Goal: Task Accomplishment & Management: Complete application form

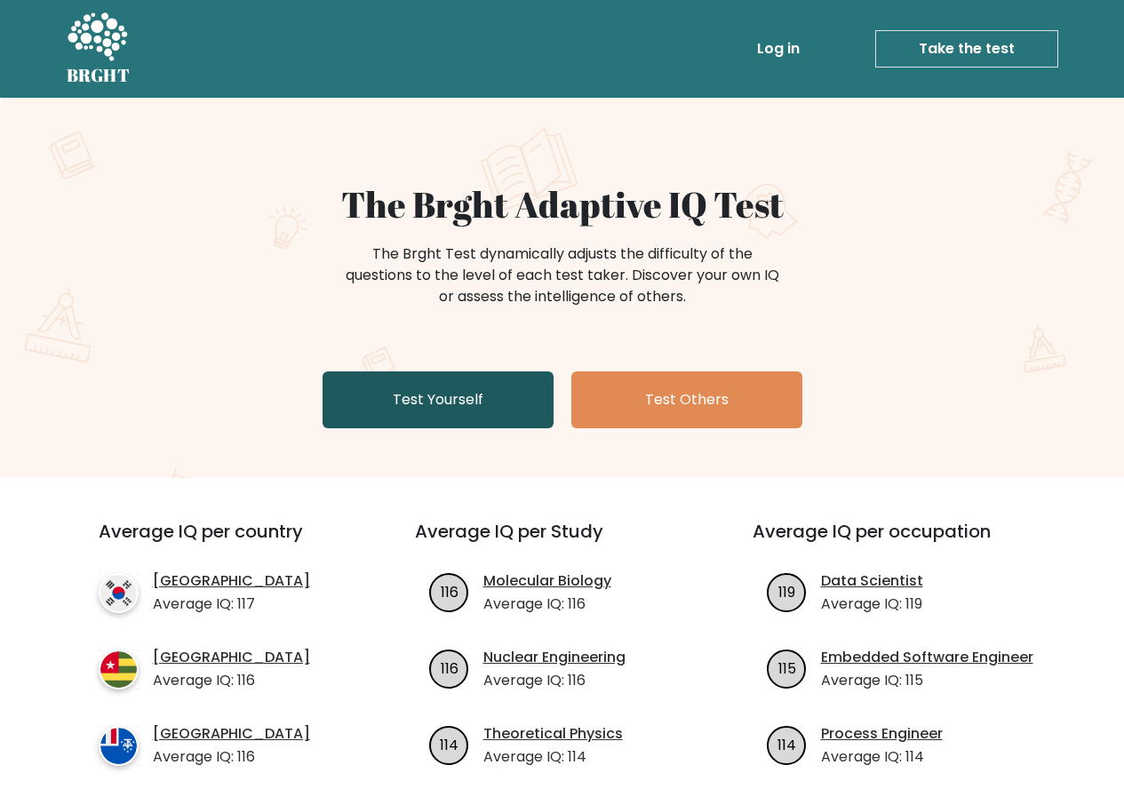
click at [438, 393] on link "Test Yourself" at bounding box center [438, 399] width 231 height 57
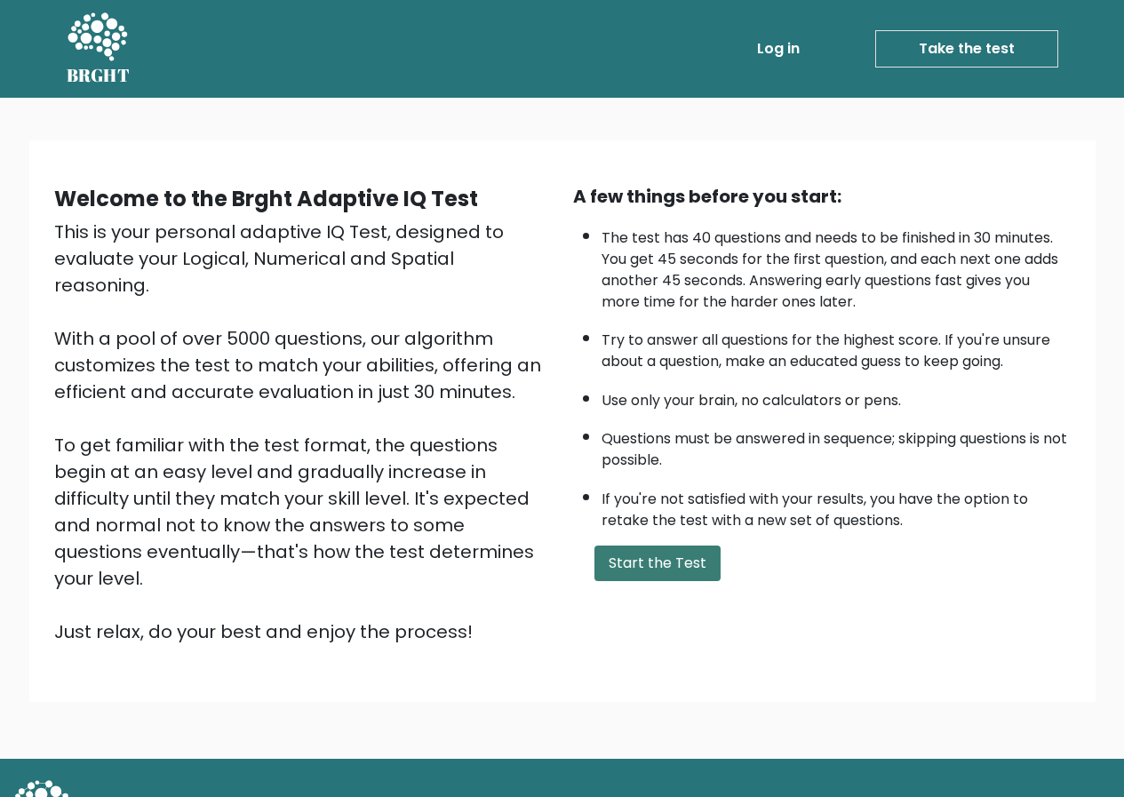
click at [661, 547] on button "Start the Test" at bounding box center [657, 564] width 126 height 36
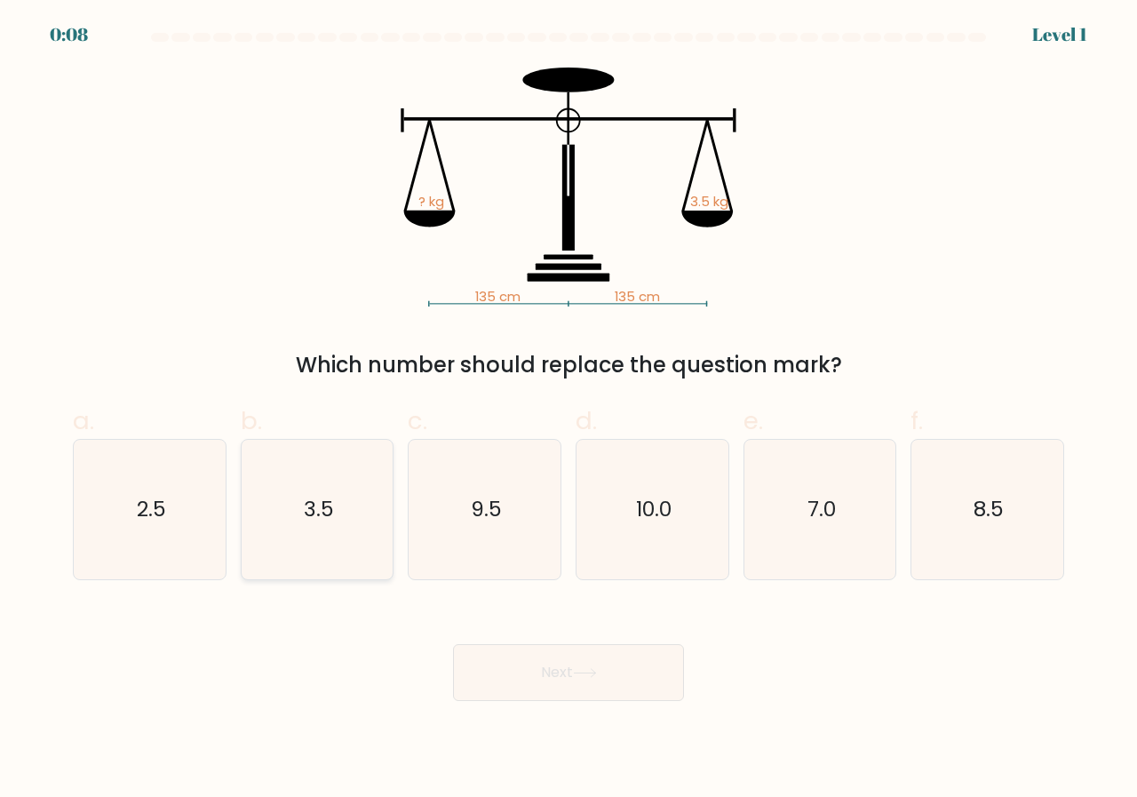
click at [302, 523] on icon "3.5" at bounding box center [317, 509] width 139 height 139
click at [569, 410] on input "b. 3.5" at bounding box center [569, 405] width 1 height 12
radio input "true"
click at [498, 657] on button "Next" at bounding box center [568, 672] width 231 height 57
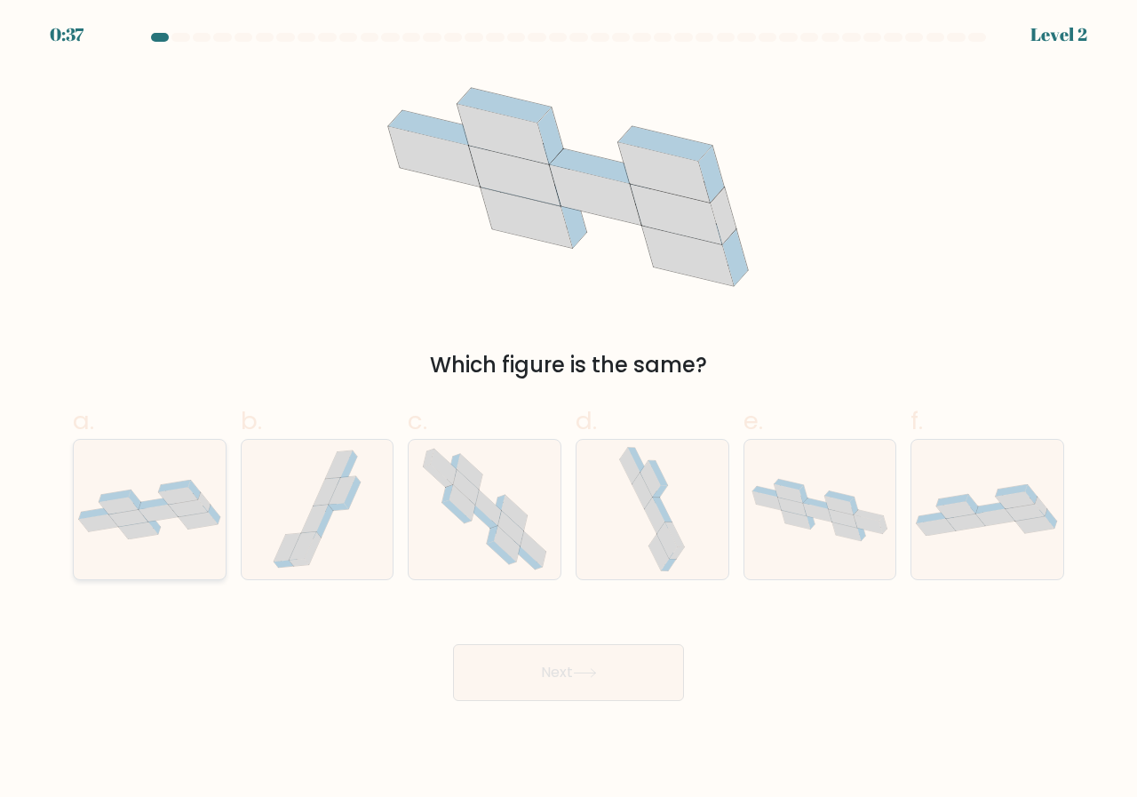
click at [196, 528] on icon at bounding box center [198, 521] width 39 height 17
click at [569, 410] on input "a." at bounding box center [569, 405] width 1 height 12
radio input "true"
click at [627, 676] on button "Next" at bounding box center [568, 672] width 231 height 57
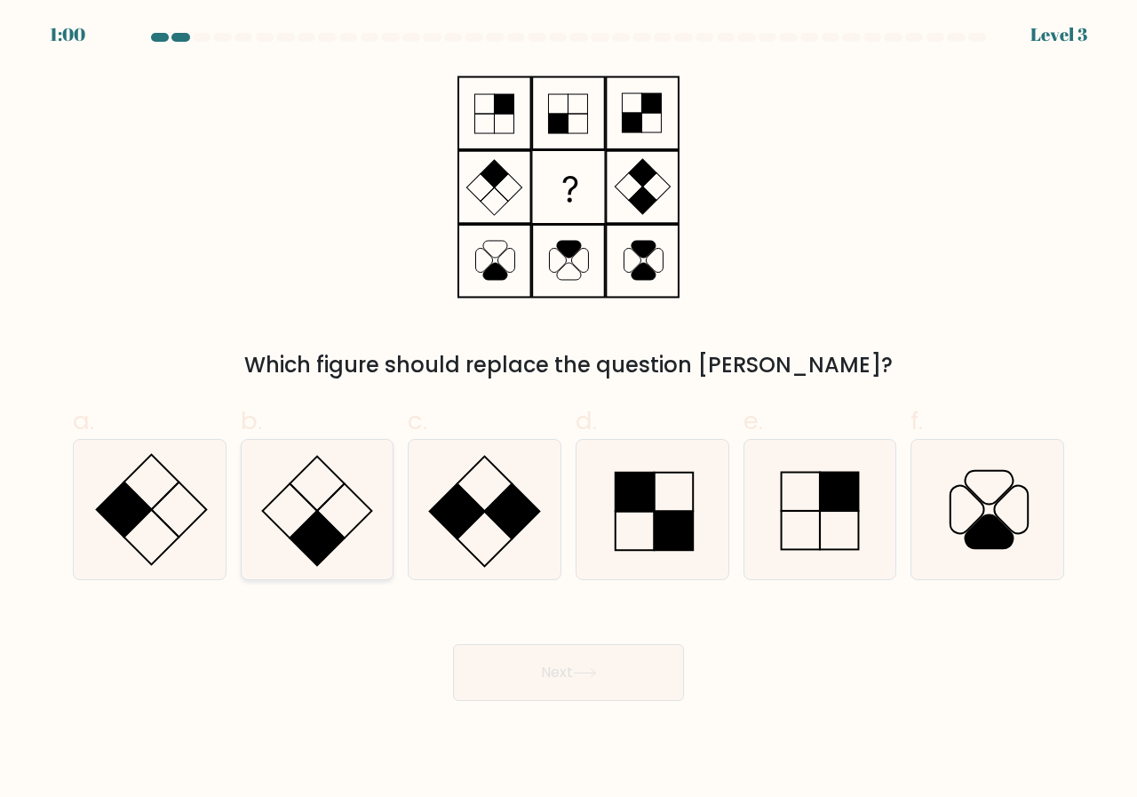
click at [339, 506] on icon at bounding box center [317, 509] width 139 height 139
click at [569, 410] on input "b." at bounding box center [569, 405] width 1 height 12
radio input "true"
click at [634, 693] on button "Next" at bounding box center [568, 672] width 231 height 57
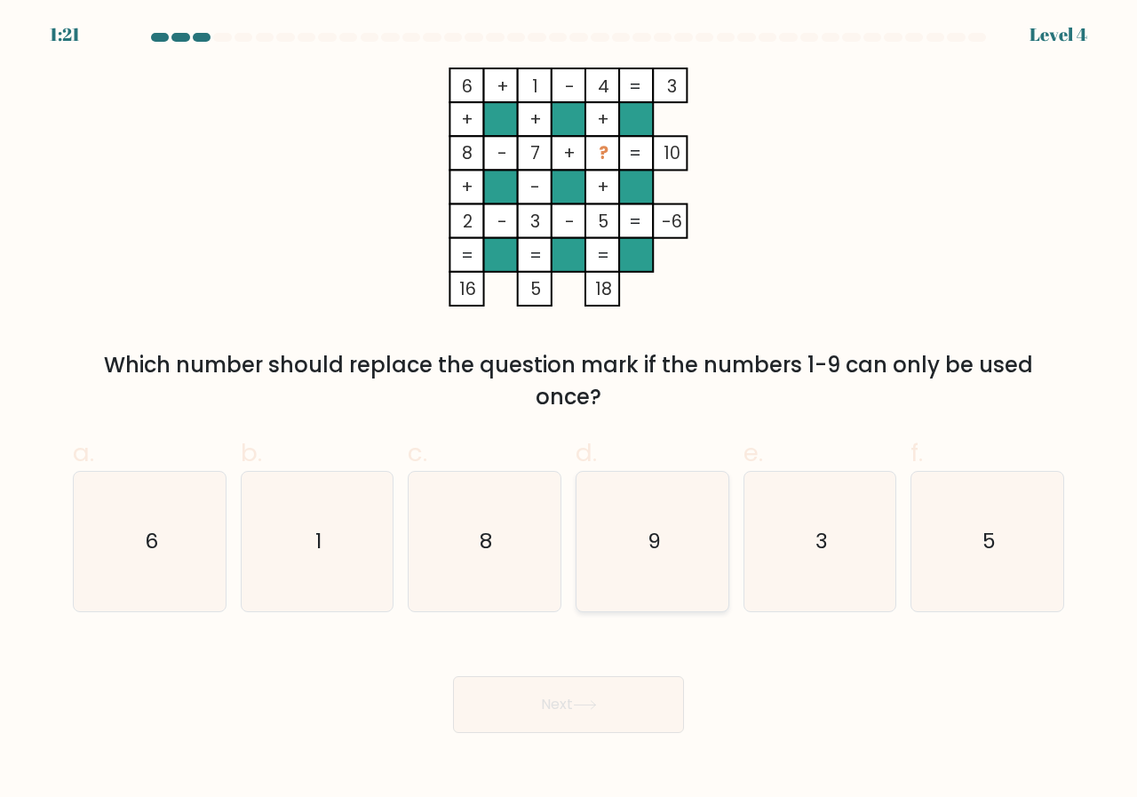
click at [660, 542] on text "9" at bounding box center [653, 541] width 13 height 29
click at [570, 410] on input "d. 9" at bounding box center [569, 405] width 1 height 12
radio input "true"
click at [633, 656] on div "Next" at bounding box center [568, 684] width 1013 height 100
click at [627, 678] on button "Next" at bounding box center [568, 704] width 231 height 57
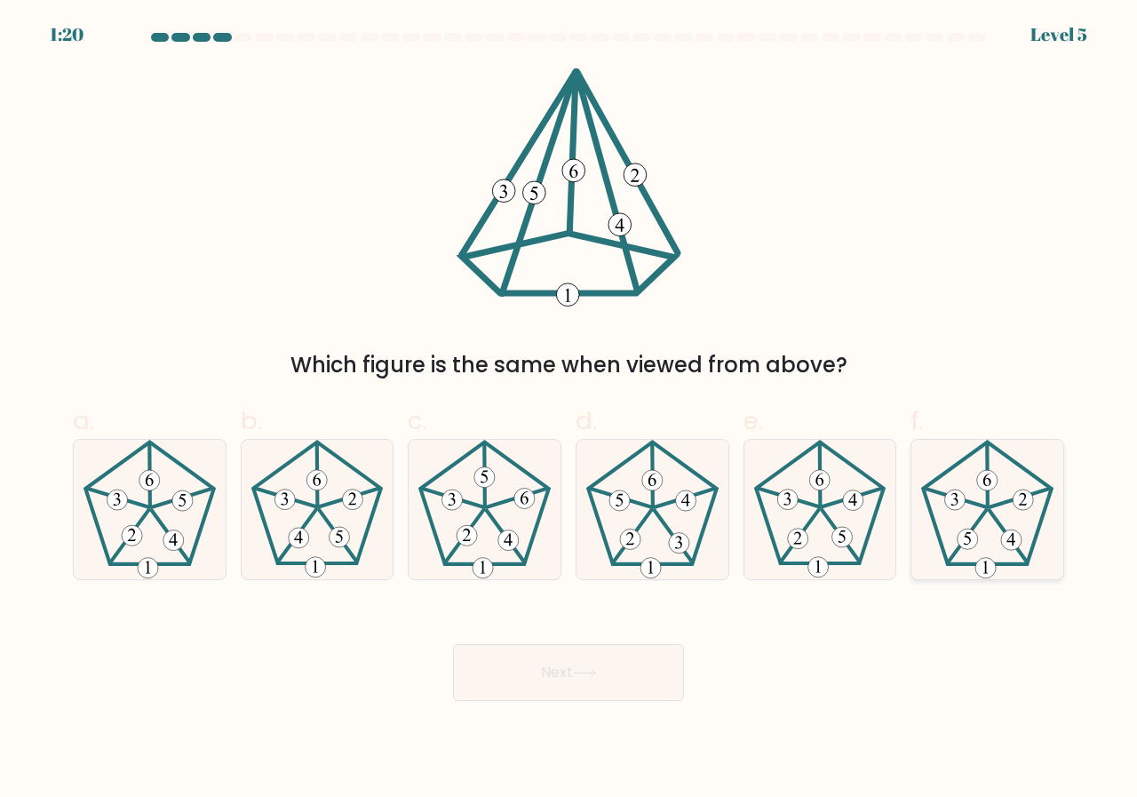
click at [990, 529] on icon at bounding box center [987, 509] width 139 height 139
click at [570, 410] on input "f." at bounding box center [569, 405] width 1 height 12
radio input "true"
click at [620, 664] on button "Next" at bounding box center [568, 672] width 231 height 57
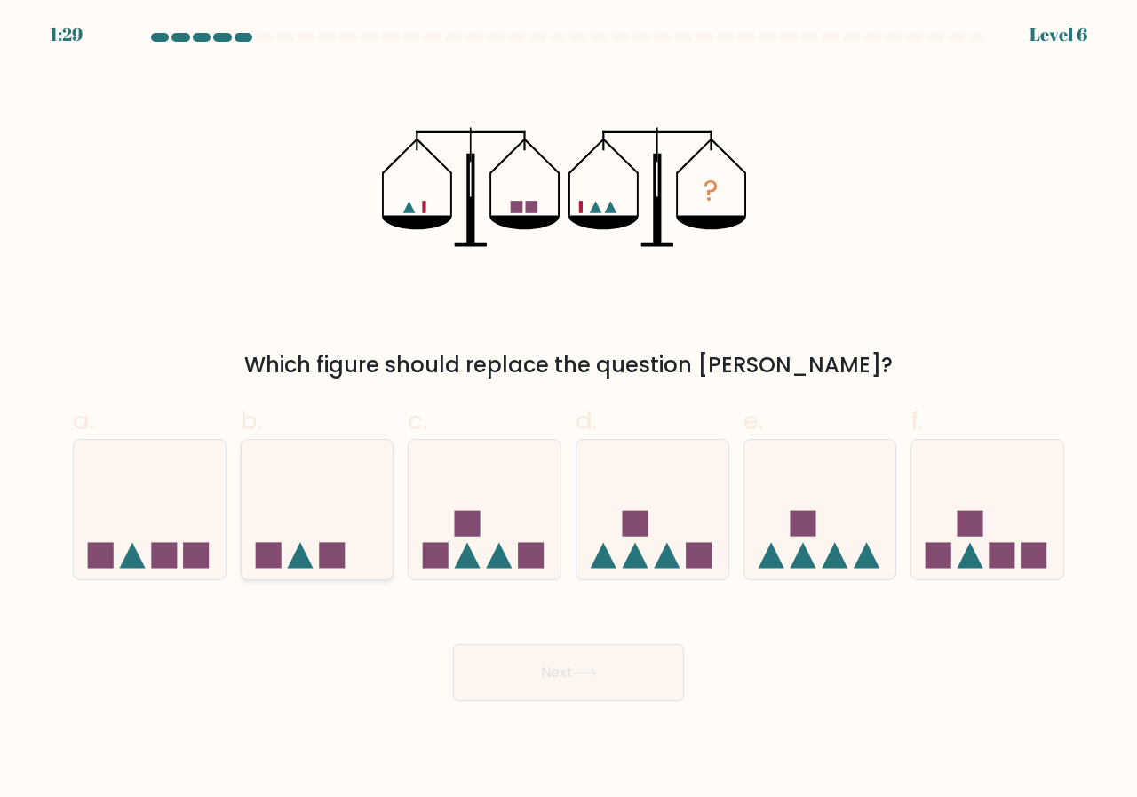
click at [353, 481] on icon at bounding box center [318, 509] width 152 height 125
click at [569, 410] on input "b." at bounding box center [569, 405] width 1 height 12
radio input "true"
click at [570, 661] on button "Next" at bounding box center [568, 672] width 231 height 57
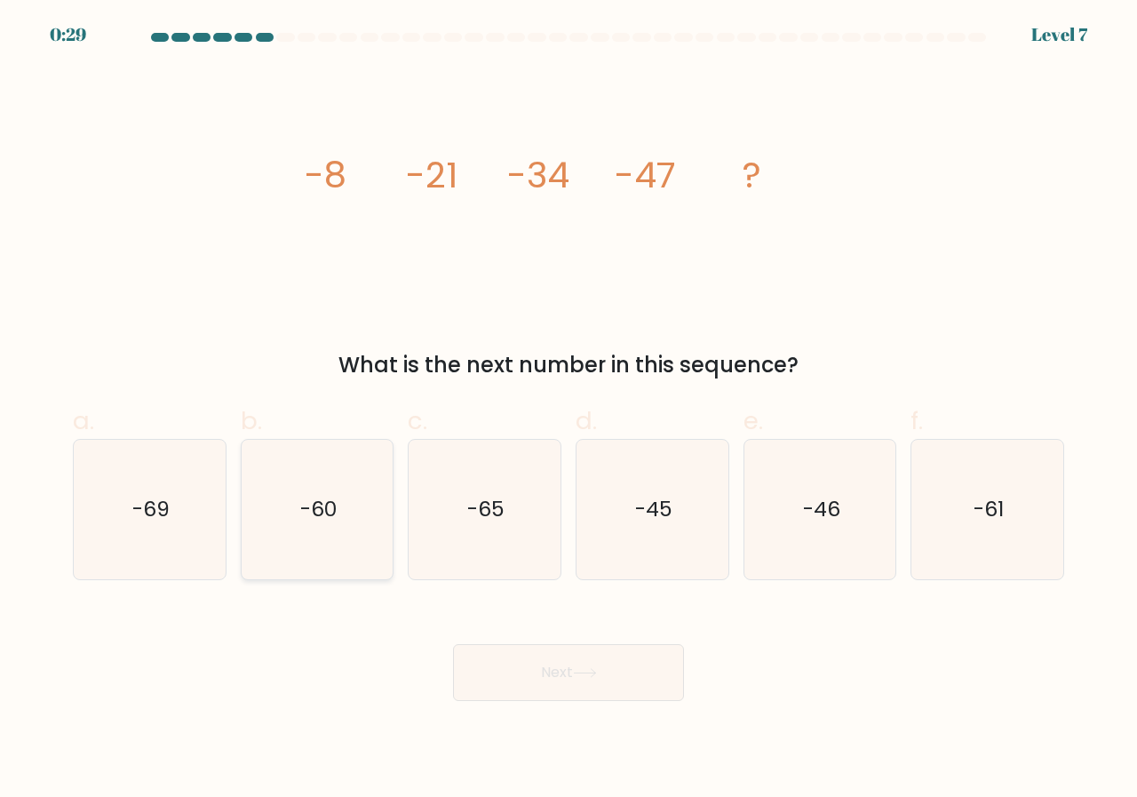
click at [307, 493] on icon "-60" at bounding box center [317, 509] width 139 height 139
click at [569, 410] on input "b. -60" at bounding box center [569, 405] width 1 height 12
radio input "true"
click at [590, 670] on icon at bounding box center [585, 673] width 24 height 10
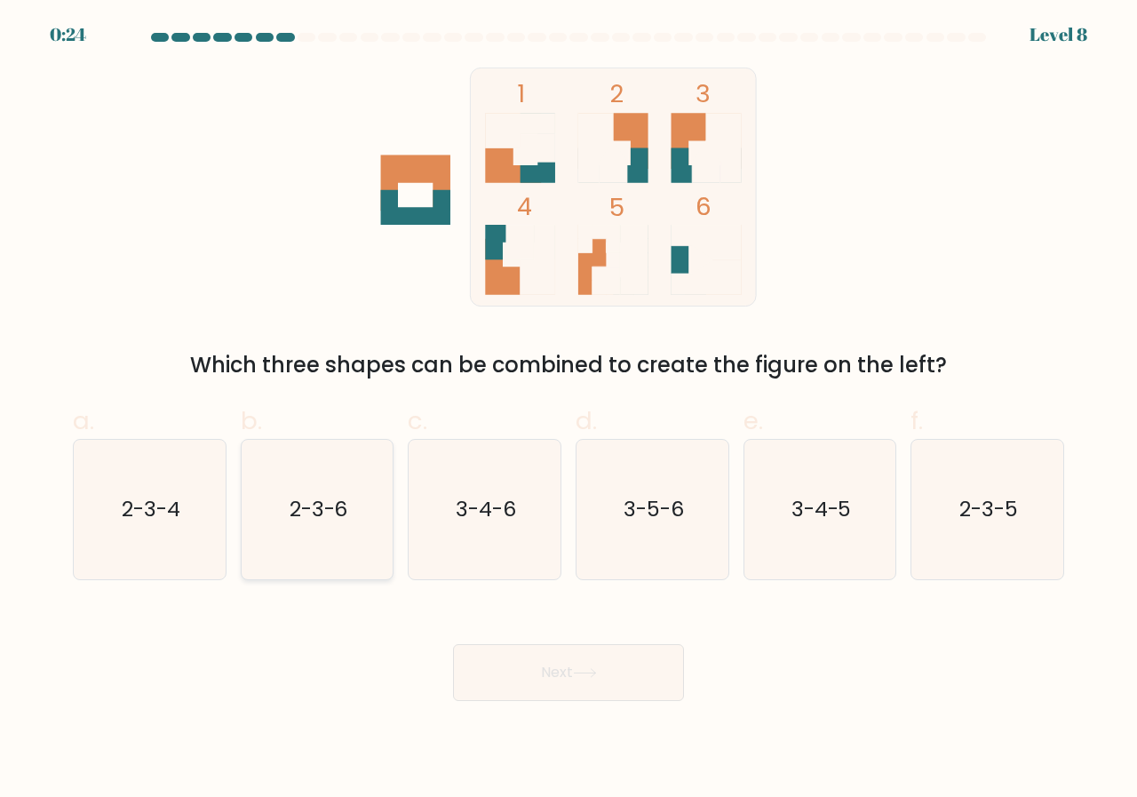
click at [305, 506] on text "2-3-6" at bounding box center [319, 509] width 59 height 29
click at [569, 410] on input "b. 2-3-6" at bounding box center [569, 405] width 1 height 12
radio input "true"
click at [594, 681] on button "Next" at bounding box center [568, 672] width 231 height 57
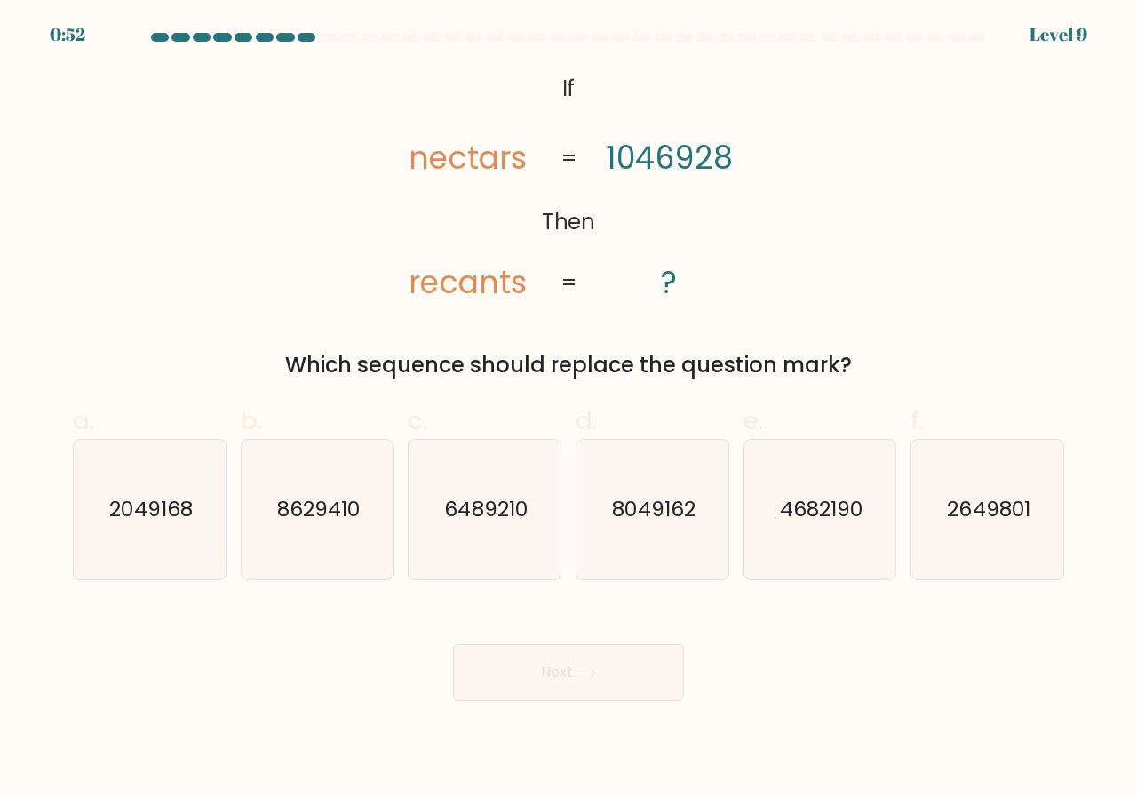
drag, startPoint x: 866, startPoint y: 376, endPoint x: 518, endPoint y: 68, distance: 465.2
click at [518, 68] on div "@import url('[URL][DOMAIN_NAME]); If Then nectars recants 1046928 ? = = Which s…" at bounding box center [568, 225] width 1013 height 314
copy div "If Then nectars recants 1046928 ? = = Which sequence should replace the questio…"
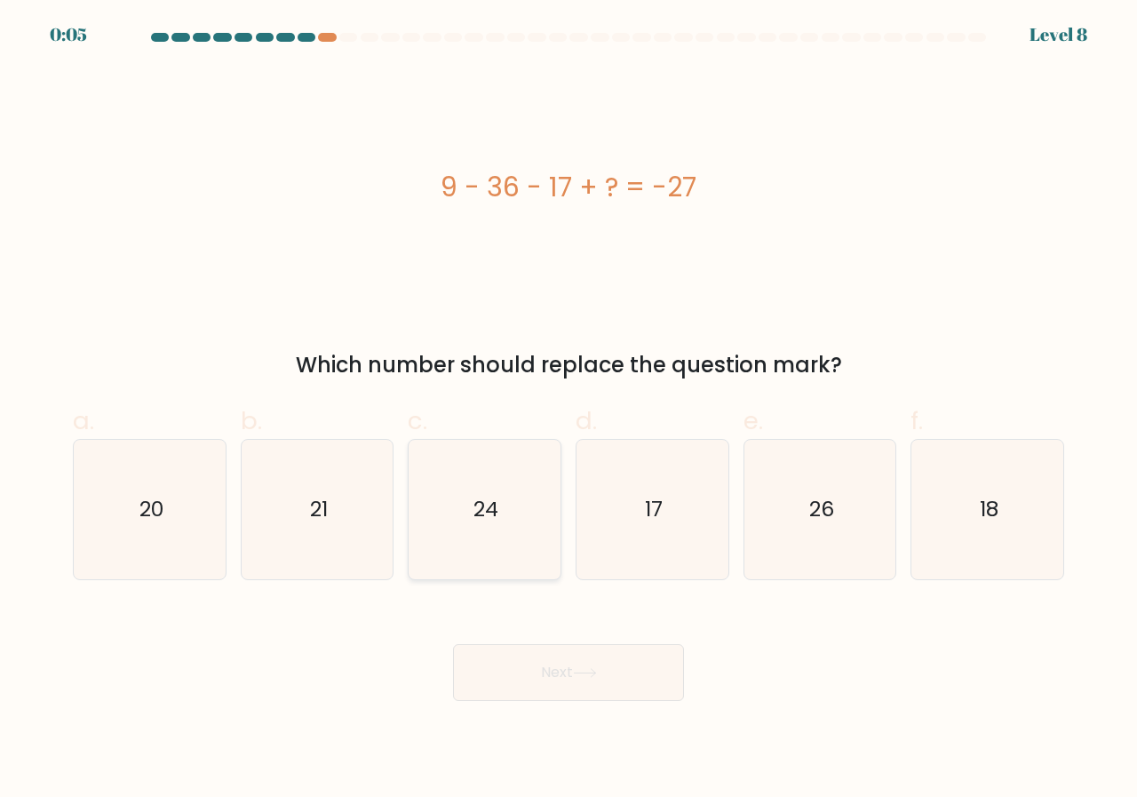
click at [519, 559] on icon "24" at bounding box center [484, 509] width 139 height 139
click at [569, 410] on input "c. 24" at bounding box center [569, 405] width 1 height 12
radio input "true"
click at [596, 664] on button "Next" at bounding box center [568, 672] width 231 height 57
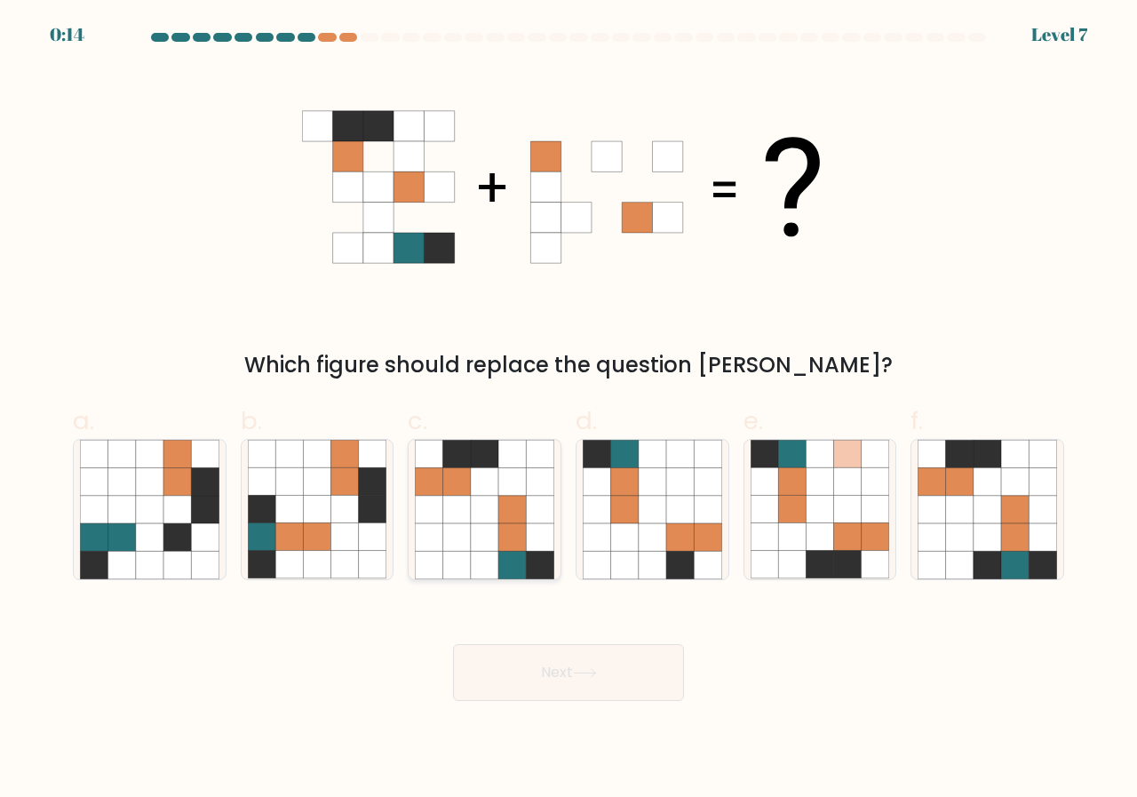
click at [508, 547] on icon at bounding box center [512, 537] width 28 height 28
click at [569, 410] on input "c." at bounding box center [569, 405] width 1 height 12
radio input "true"
click at [524, 634] on div "Next" at bounding box center [568, 652] width 1013 height 100
click at [532, 657] on button "Next" at bounding box center [568, 672] width 231 height 57
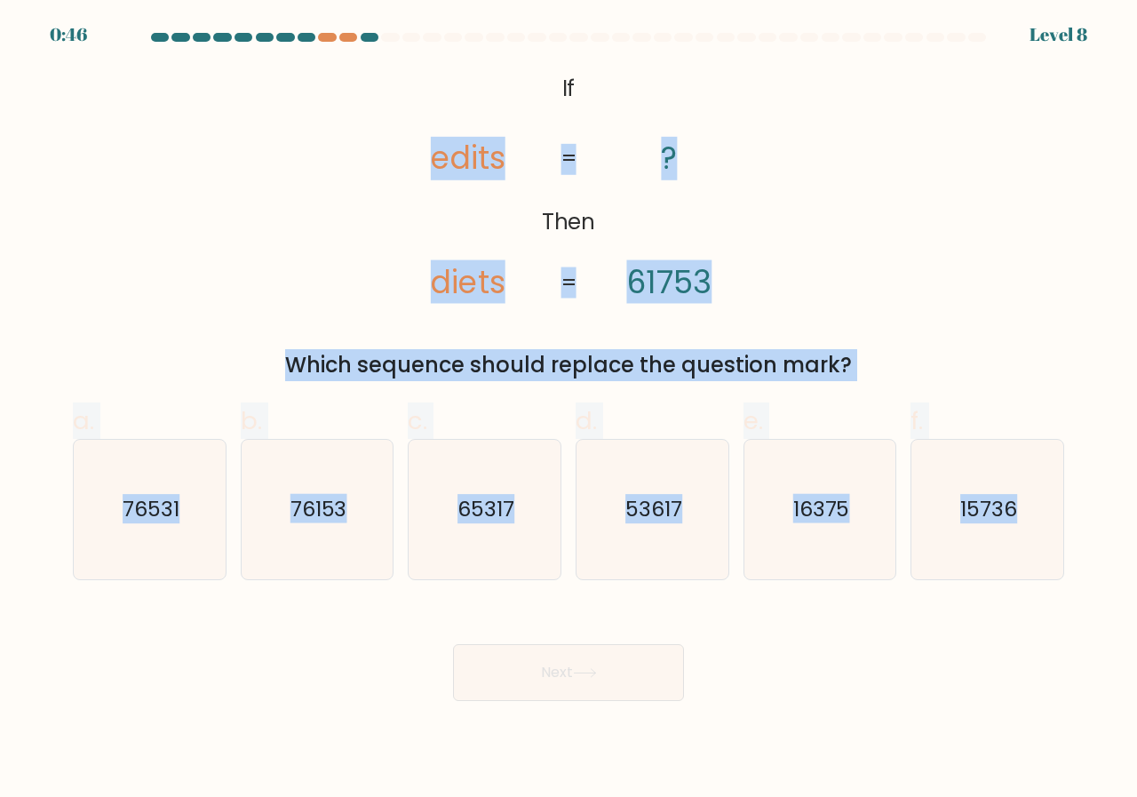
drag, startPoint x: 1104, startPoint y: 541, endPoint x: 379, endPoint y: 170, distance: 815.4
click at [350, 166] on form "If ?" at bounding box center [568, 367] width 1137 height 668
copy form "edits diets ? 61753 = = Which sequence should replace the question mark? a. 765…"
click at [931, 181] on div "@import url('https://fonts.googleapis.com/css?family=Abril+Fatface:400,100,100i…" at bounding box center [568, 225] width 1013 height 314
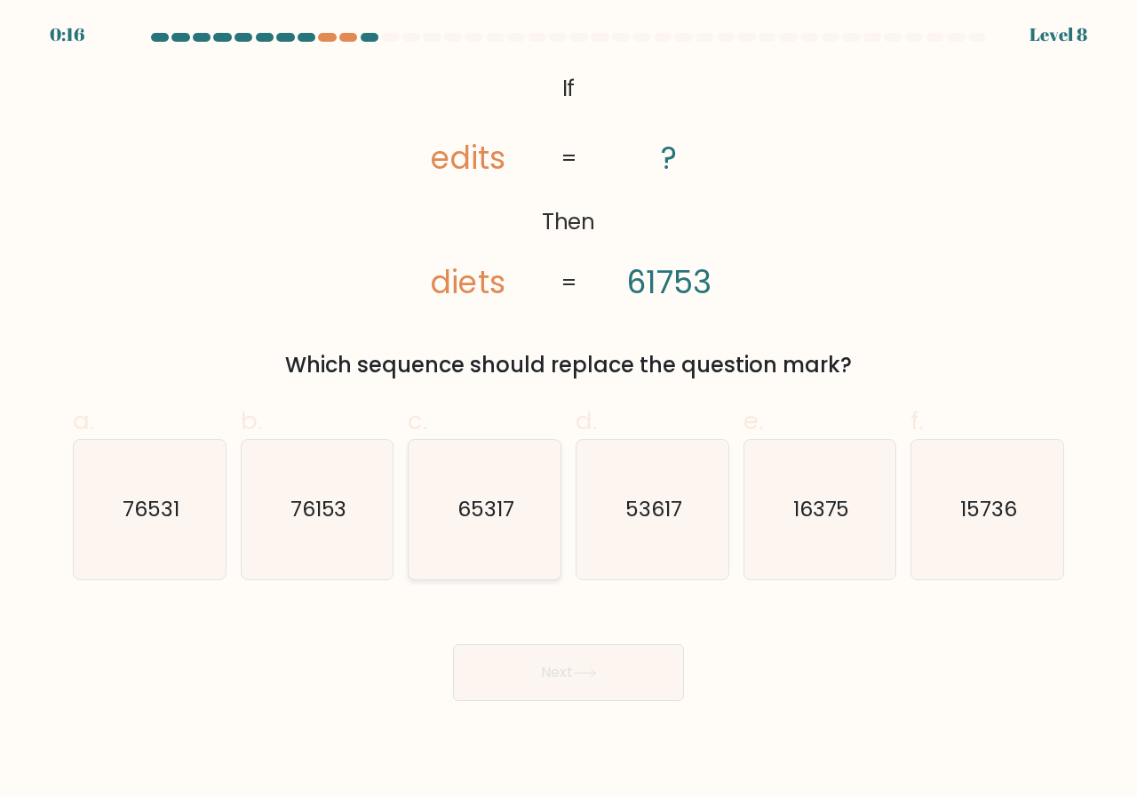
click at [514, 492] on icon "65317" at bounding box center [484, 509] width 139 height 139
click at [569, 410] on input "c. 65317" at bounding box center [569, 405] width 1 height 12
radio input "true"
click at [588, 663] on button "Next" at bounding box center [568, 672] width 231 height 57
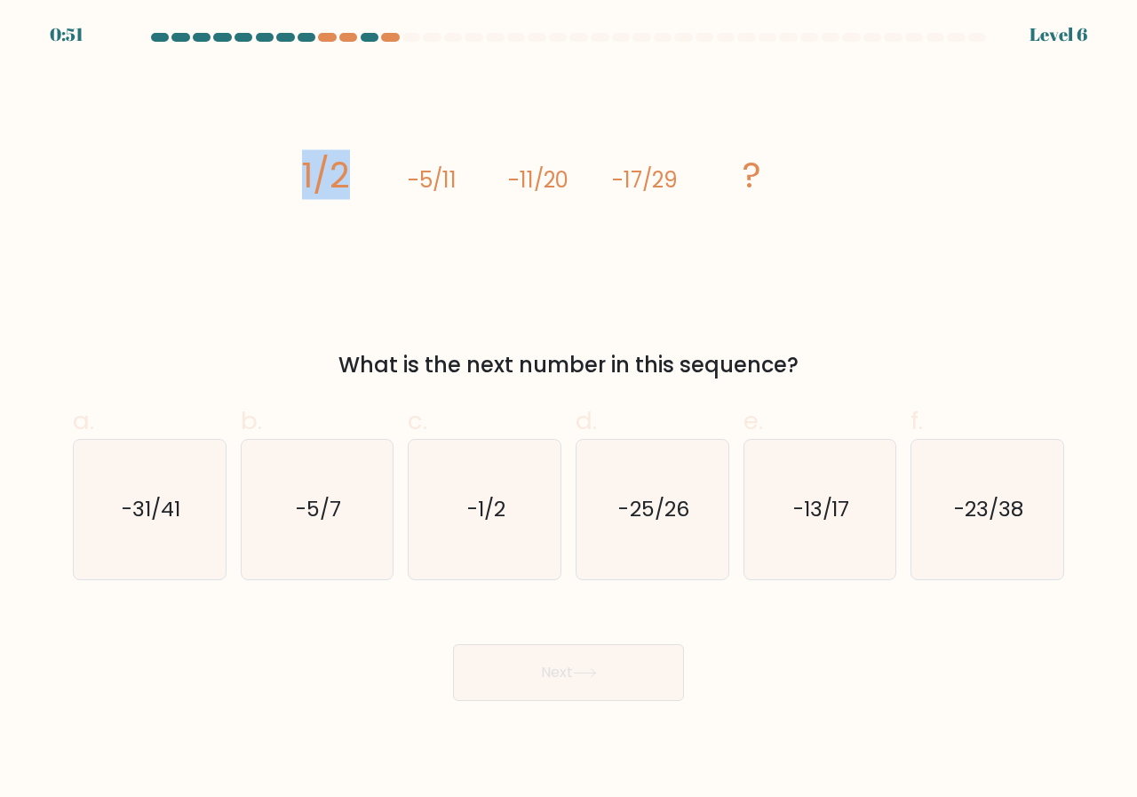
drag, startPoint x: 351, startPoint y: 179, endPoint x: 301, endPoint y: 181, distance: 49.8
click at [301, 181] on div "image/svg+xml 1/2 -5/11 -11/20 -17/29 ? What is the next number in this sequenc…" at bounding box center [568, 225] width 1013 height 314
drag, startPoint x: 441, startPoint y: 163, endPoint x: 498, endPoint y: 163, distance: 57.8
click at [490, 163] on icon "image/svg+xml 1/2 -5/11 -11/20 -17/29 ?" at bounding box center [568, 187] width 533 height 239
click at [626, 179] on tspan "-17/29" at bounding box center [645, 179] width 66 height 29
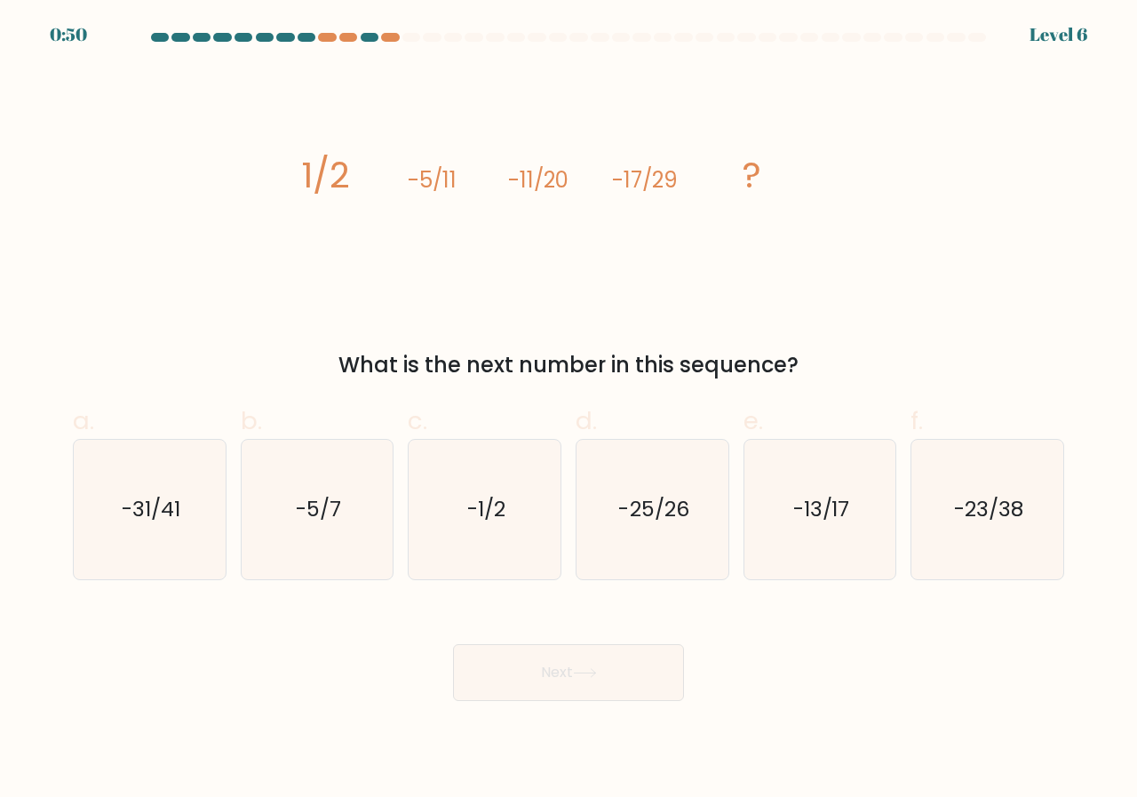
drag, startPoint x: 451, startPoint y: 193, endPoint x: 469, endPoint y: 193, distance: 17.8
click at [469, 193] on icon "image/svg+xml 1/2 -5/11 -11/20 -17/29 ?" at bounding box center [568, 187] width 533 height 239
click at [729, 191] on icon "image/svg+xml 1/2 -5/11 -11/20 -17/29 ?" at bounding box center [568, 187] width 533 height 239
click at [546, 217] on icon "image/svg+xml 1/2 -5/11 -11/20 -17/29 ?" at bounding box center [568, 187] width 533 height 239
click at [323, 194] on tspan "1/2" at bounding box center [325, 175] width 49 height 50
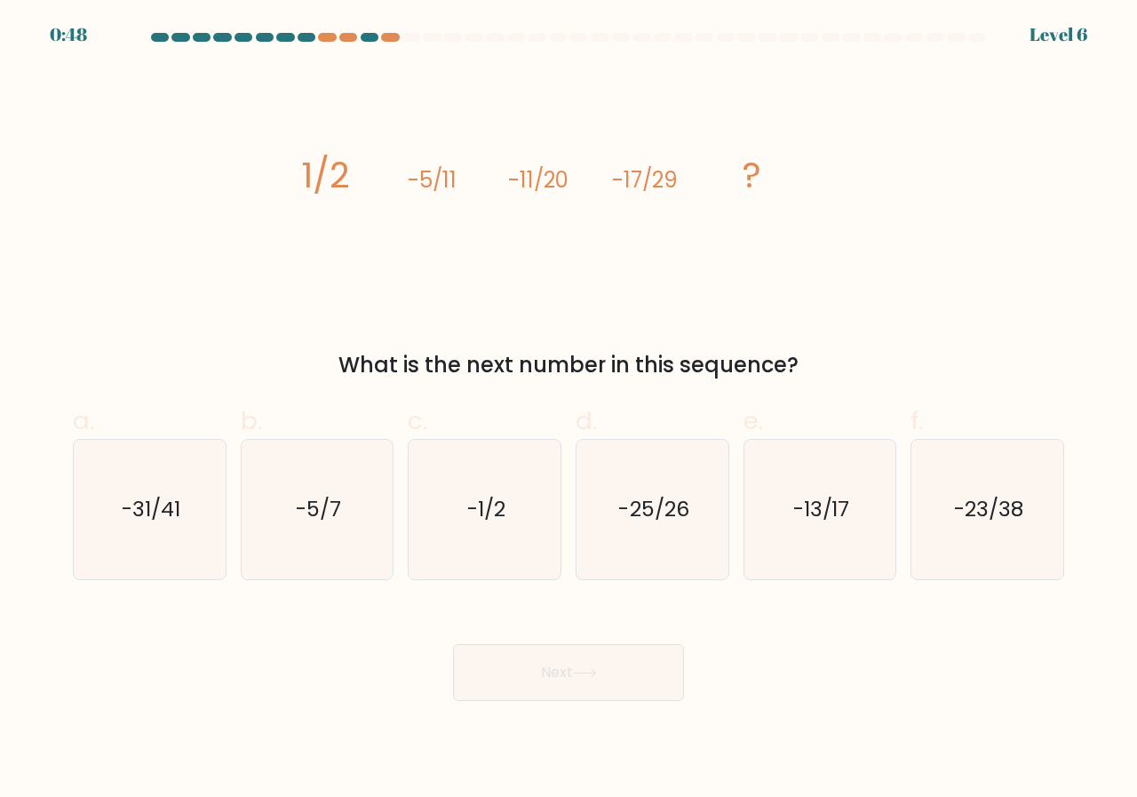
click at [379, 181] on icon "image/svg+xml 1/2 -5/11 -11/20 -17/29 ?" at bounding box center [568, 187] width 533 height 239
drag, startPoint x: 415, startPoint y: 180, endPoint x: 519, endPoint y: 175, distance: 104.1
click at [437, 179] on tspan "-5/11" at bounding box center [432, 179] width 49 height 29
drag, startPoint x: 519, startPoint y: 175, endPoint x: 521, endPoint y: 208, distance: 32.9
click at [521, 184] on tspan "-11/20" at bounding box center [538, 179] width 60 height 29
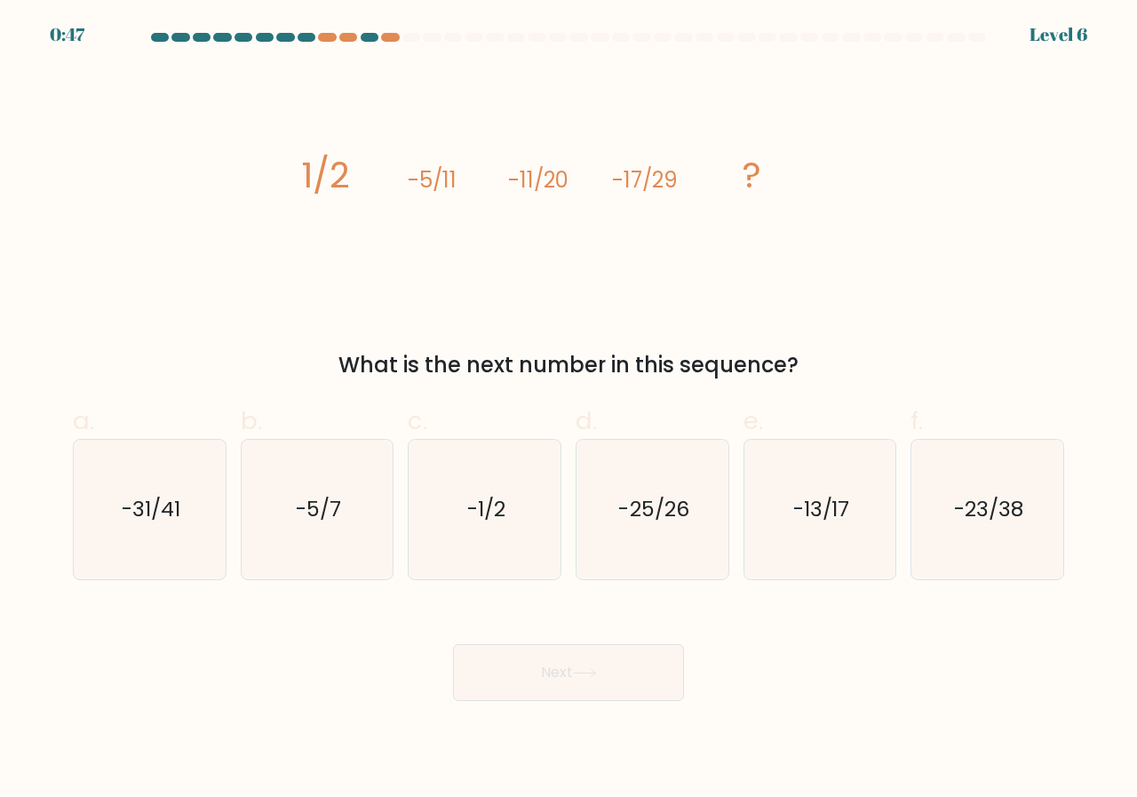
drag, startPoint x: 521, startPoint y: 208, endPoint x: 626, endPoint y: 177, distance: 110.2
click at [527, 209] on icon "image/svg+xml 1/2 -5/11 -11/20 -17/29 ?" at bounding box center [568, 187] width 533 height 239
drag, startPoint x: 633, startPoint y: 177, endPoint x: 648, endPoint y: 354, distance: 177.5
click at [641, 259] on icon "image/svg+xml 1/2 -5/11 -11/20 -17/29 ?" at bounding box center [568, 187] width 533 height 239
drag, startPoint x: 692, startPoint y: 337, endPoint x: 705, endPoint y: 338, distance: 13.4
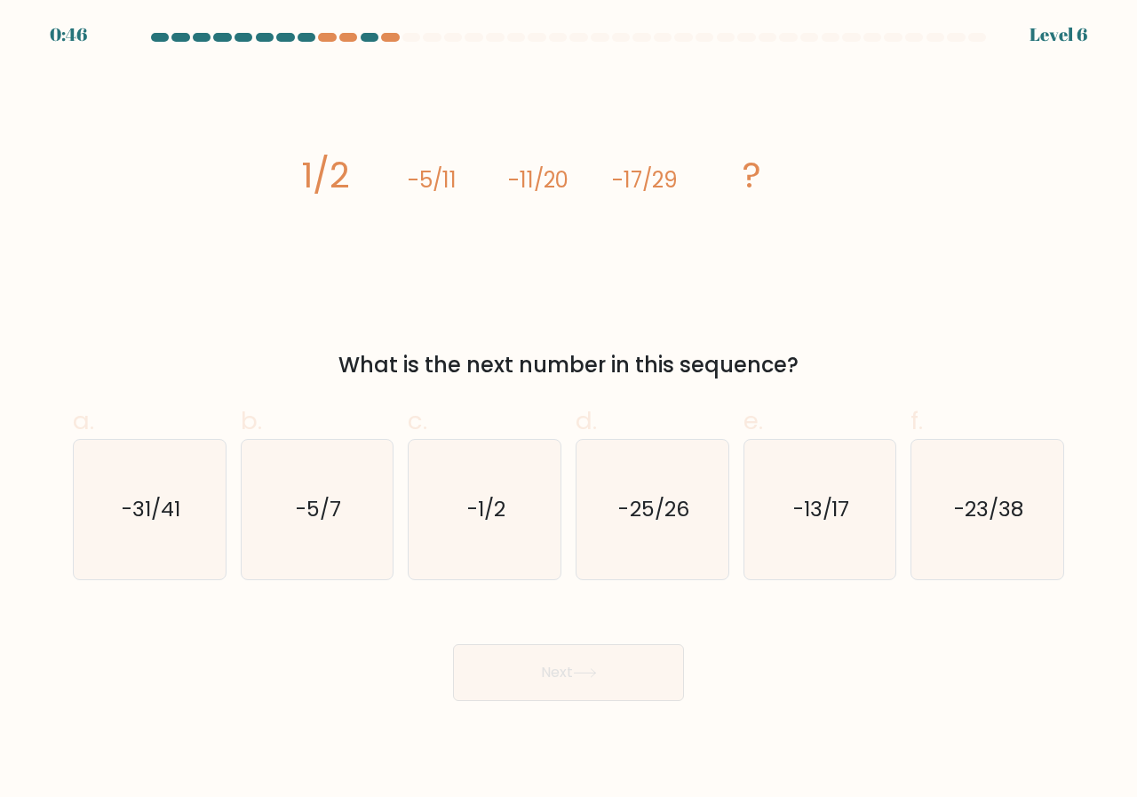
click at [698, 338] on div "image/svg+xml 1/2 -5/11 -11/20 -17/29 ? What is the next number in this sequenc…" at bounding box center [568, 225] width 1013 height 314
drag, startPoint x: 600, startPoint y: 526, endPoint x: 613, endPoint y: 526, distance: 13.3
click at [601, 526] on icon "-25/26" at bounding box center [652, 509] width 139 height 139
click at [570, 410] on input "d. -25/26" at bounding box center [569, 405] width 1 height 12
radio input "true"
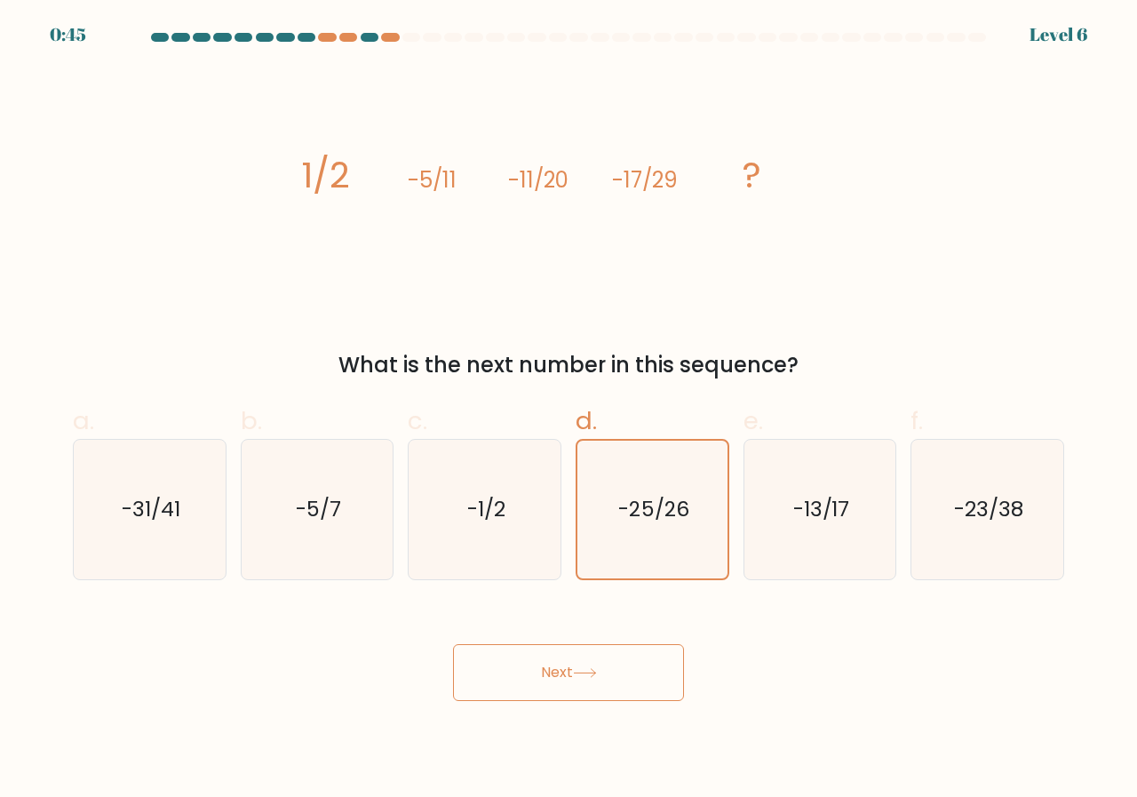
click at [622, 662] on button "Next" at bounding box center [568, 672] width 231 height 57
